Goal: Task Accomplishment & Management: Manage account settings

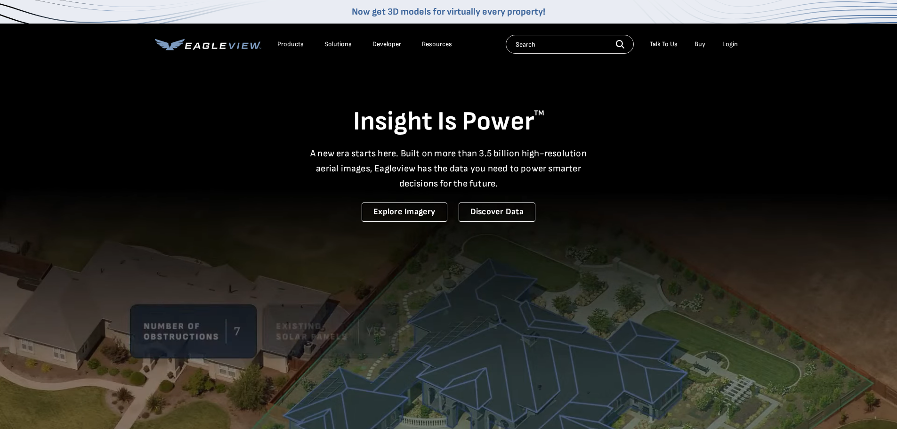
click at [734, 47] on div "Login" at bounding box center [730, 44] width 16 height 8
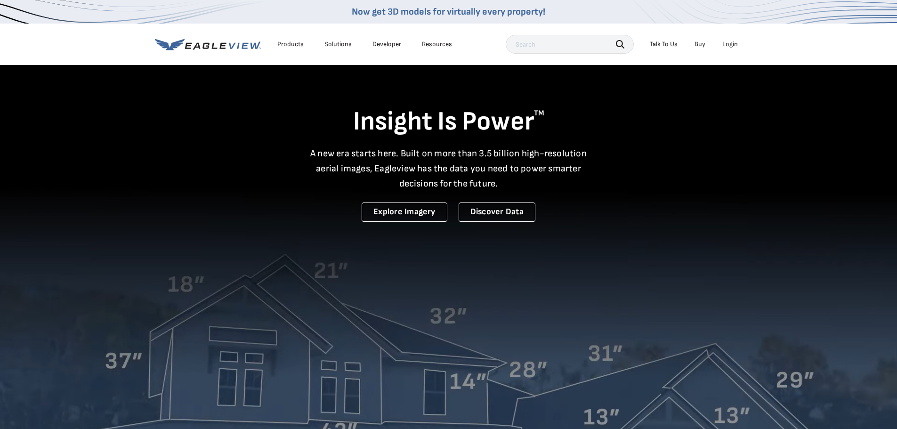
click at [729, 47] on div "Login" at bounding box center [730, 44] width 16 height 8
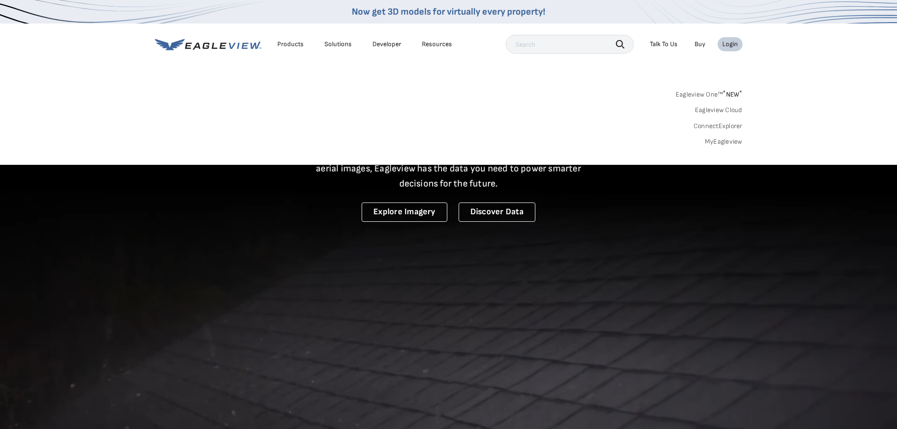
click at [721, 138] on link "MyEagleview" at bounding box center [724, 141] width 38 height 8
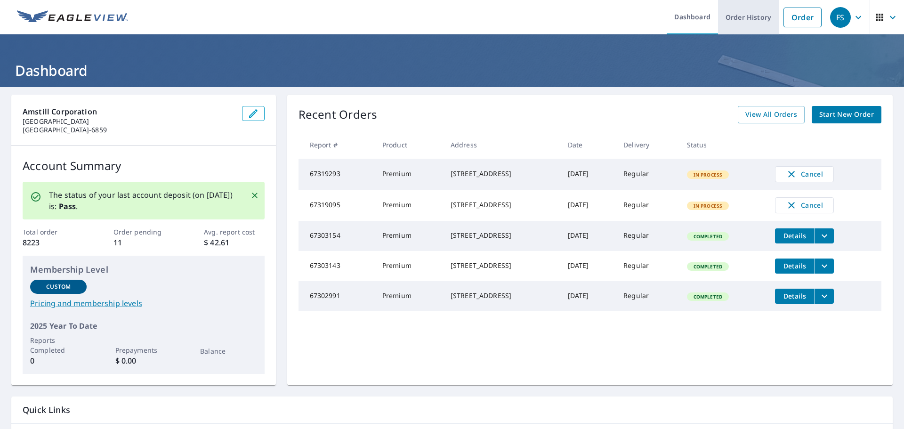
click at [741, 18] on link "Order History" at bounding box center [748, 17] width 61 height 34
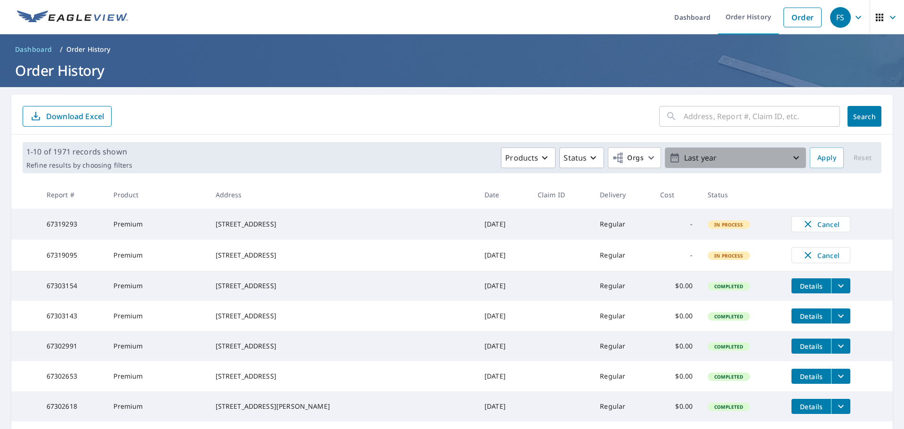
click at [722, 157] on p "Last year" at bounding box center [735, 158] width 110 height 16
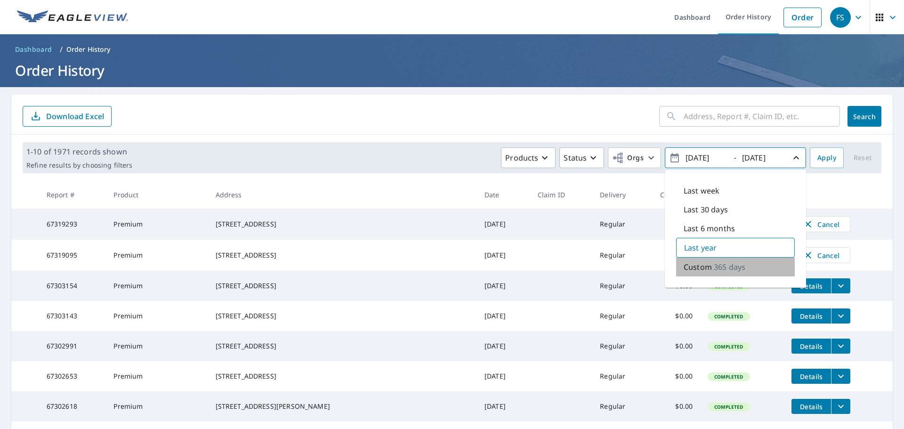
click at [714, 268] on p "365 days" at bounding box center [730, 266] width 32 height 11
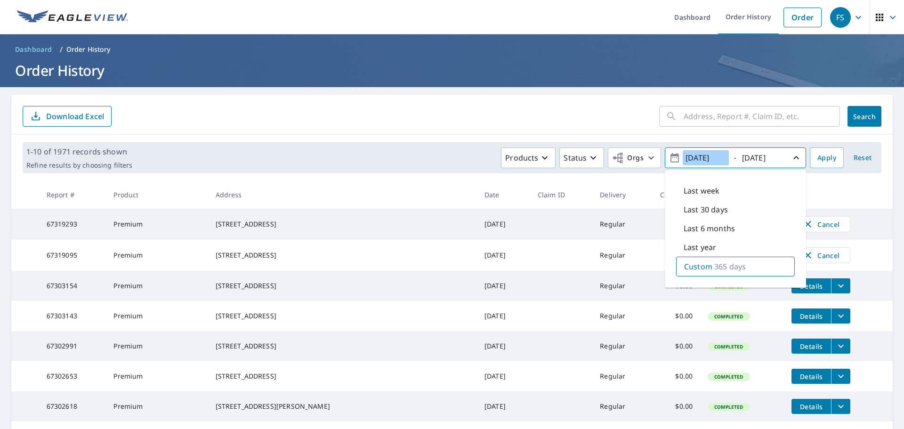
click at [695, 159] on input "2024/09/08" at bounding box center [706, 157] width 46 height 15
click at [707, 154] on input "2025/09/08" at bounding box center [706, 157] width 46 height 15
click at [717, 159] on input "2025/08/08" at bounding box center [706, 157] width 46 height 15
type input "2025/08/31"
click at [773, 159] on input "2025/09/08" at bounding box center [762, 157] width 46 height 15
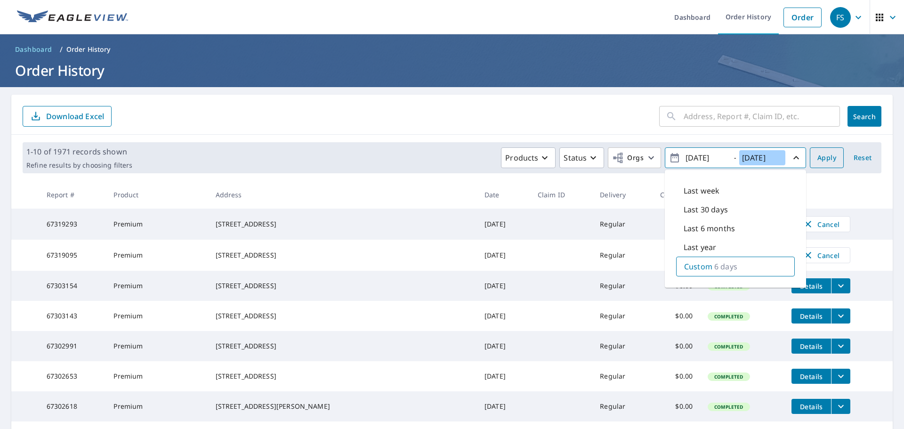
type input "2025/09/06"
click at [828, 156] on span "Apply" at bounding box center [826, 158] width 19 height 12
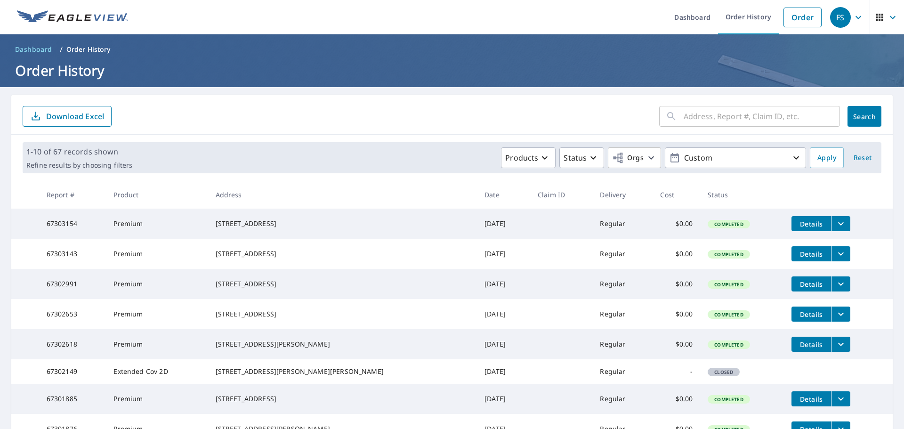
click at [72, 116] on p "Download Excel" at bounding box center [75, 116] width 58 height 10
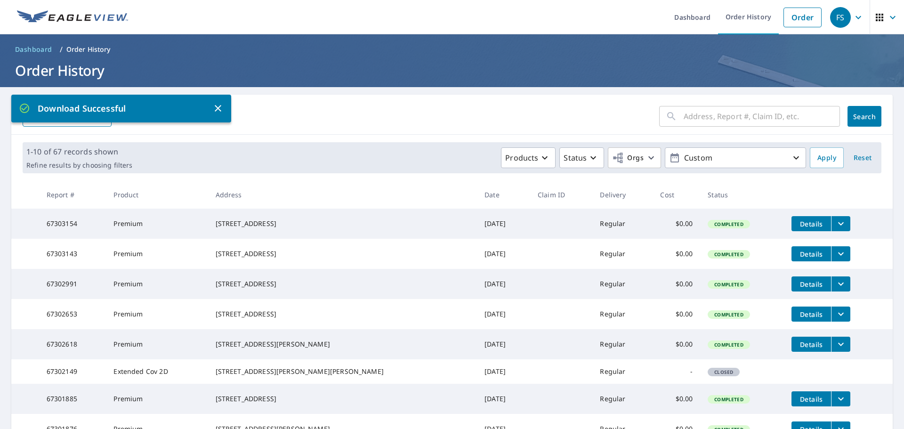
click at [576, 56] on ol "Dashboard / Order History" at bounding box center [451, 49] width 881 height 15
